Goal: Navigation & Orientation: Go to known website

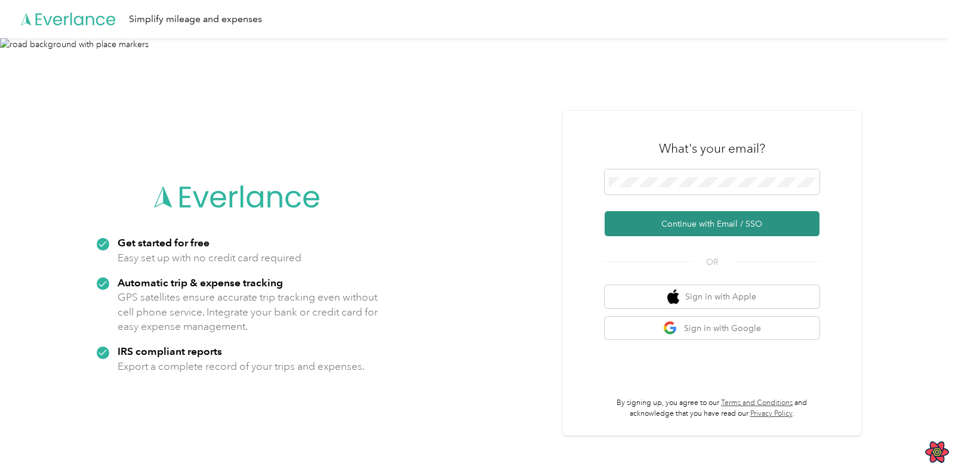
click at [701, 228] on button "Continue with Email / SSO" at bounding box center [711, 223] width 215 height 25
